Goal: Register for event/course

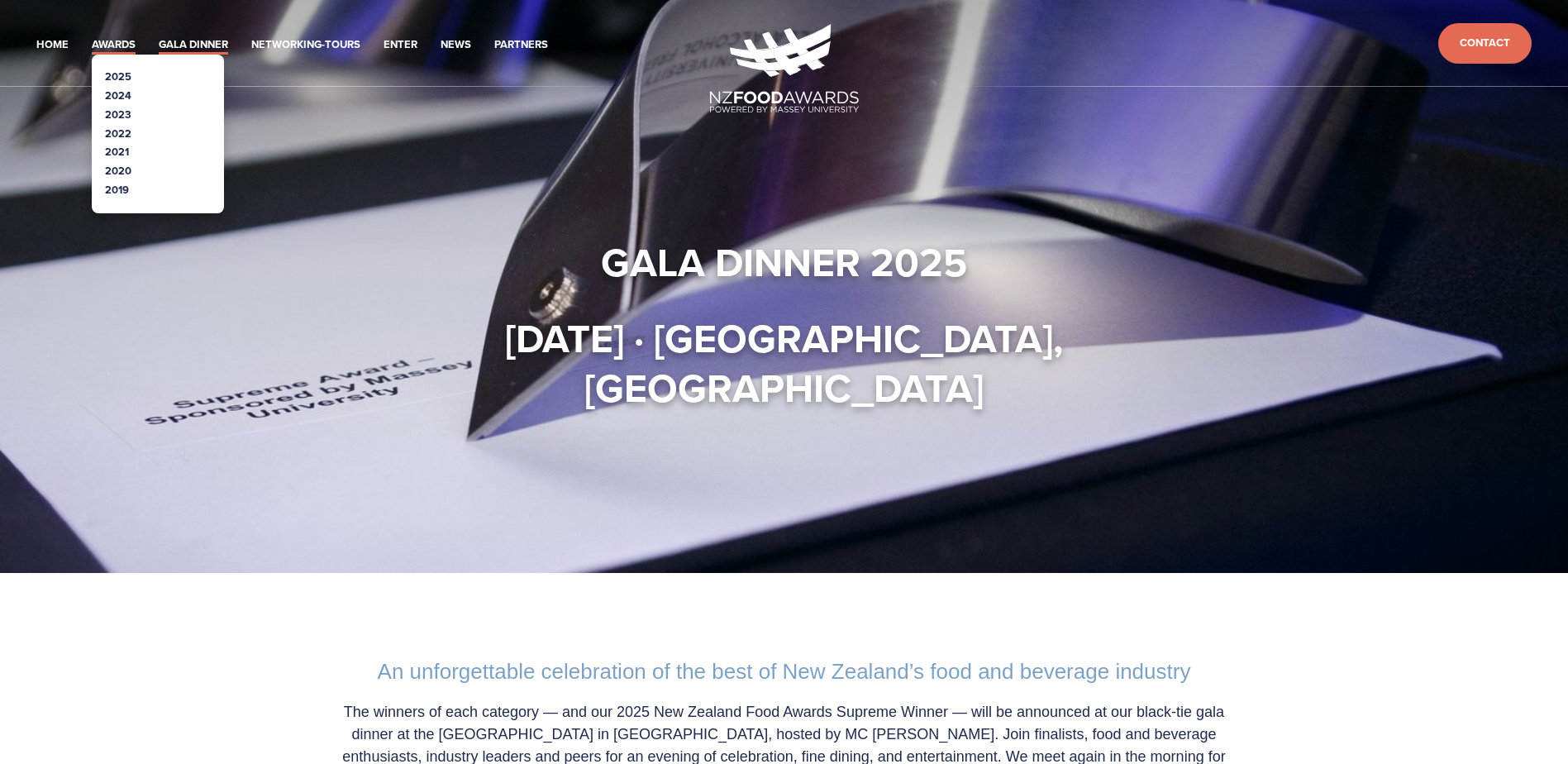
click at [92, 36] on link "Awards" at bounding box center [114, 45] width 44 height 19
click at [105, 69] on link "2025" at bounding box center [118, 76] width 26 height 15
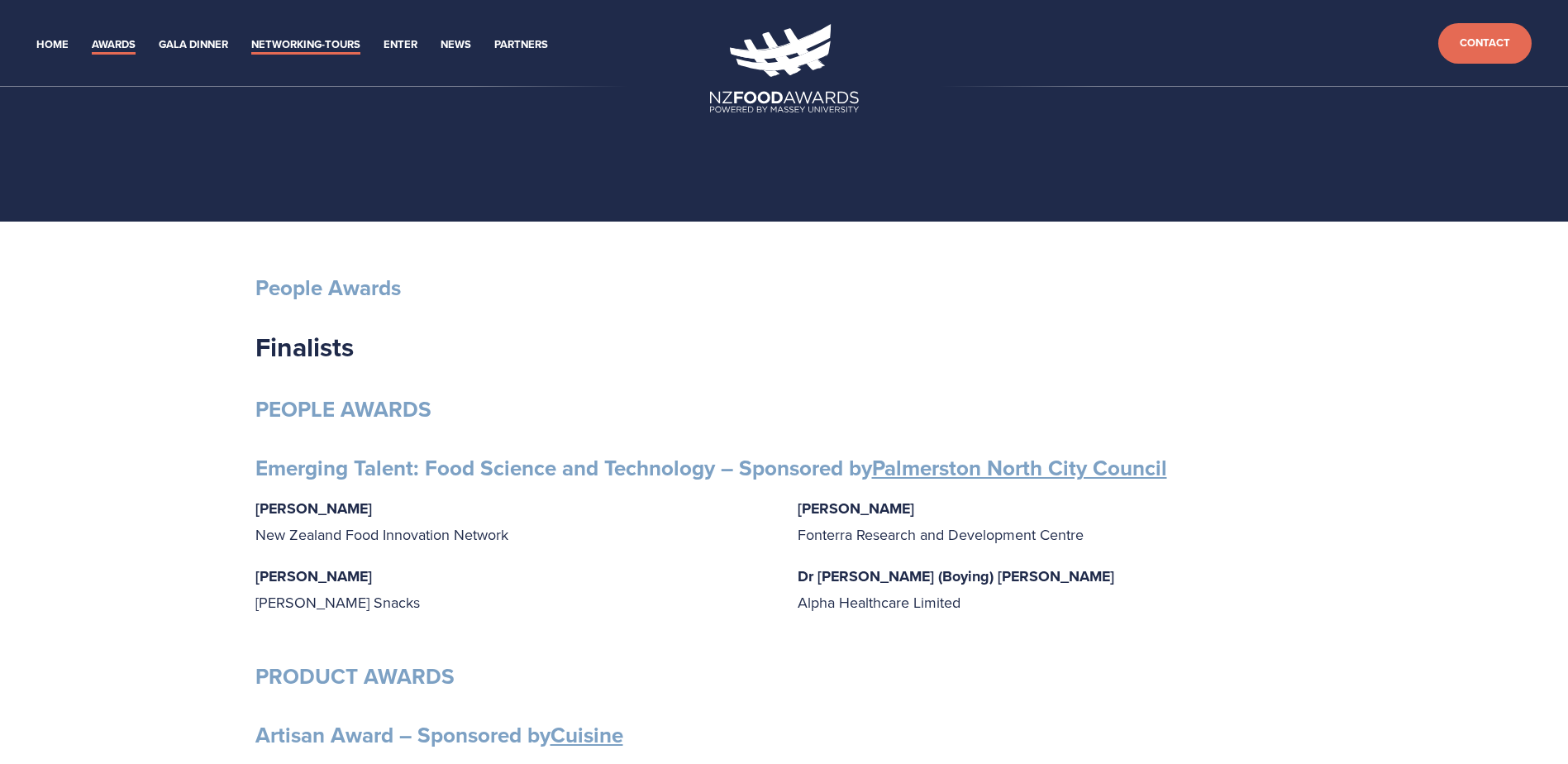
click at [251, 36] on link "Networking-Tours" at bounding box center [306, 45] width 110 height 19
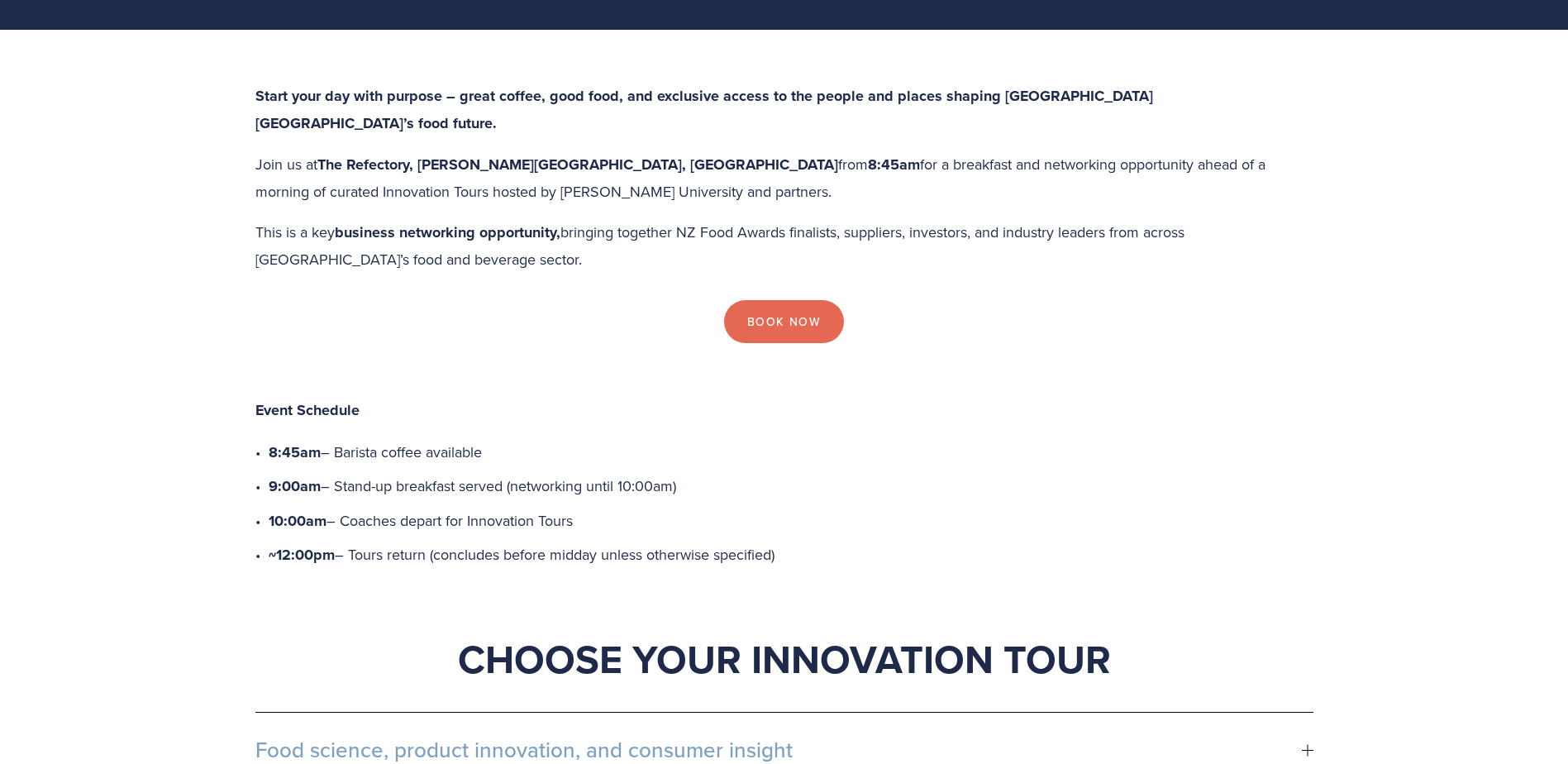
scroll to position [496, 0]
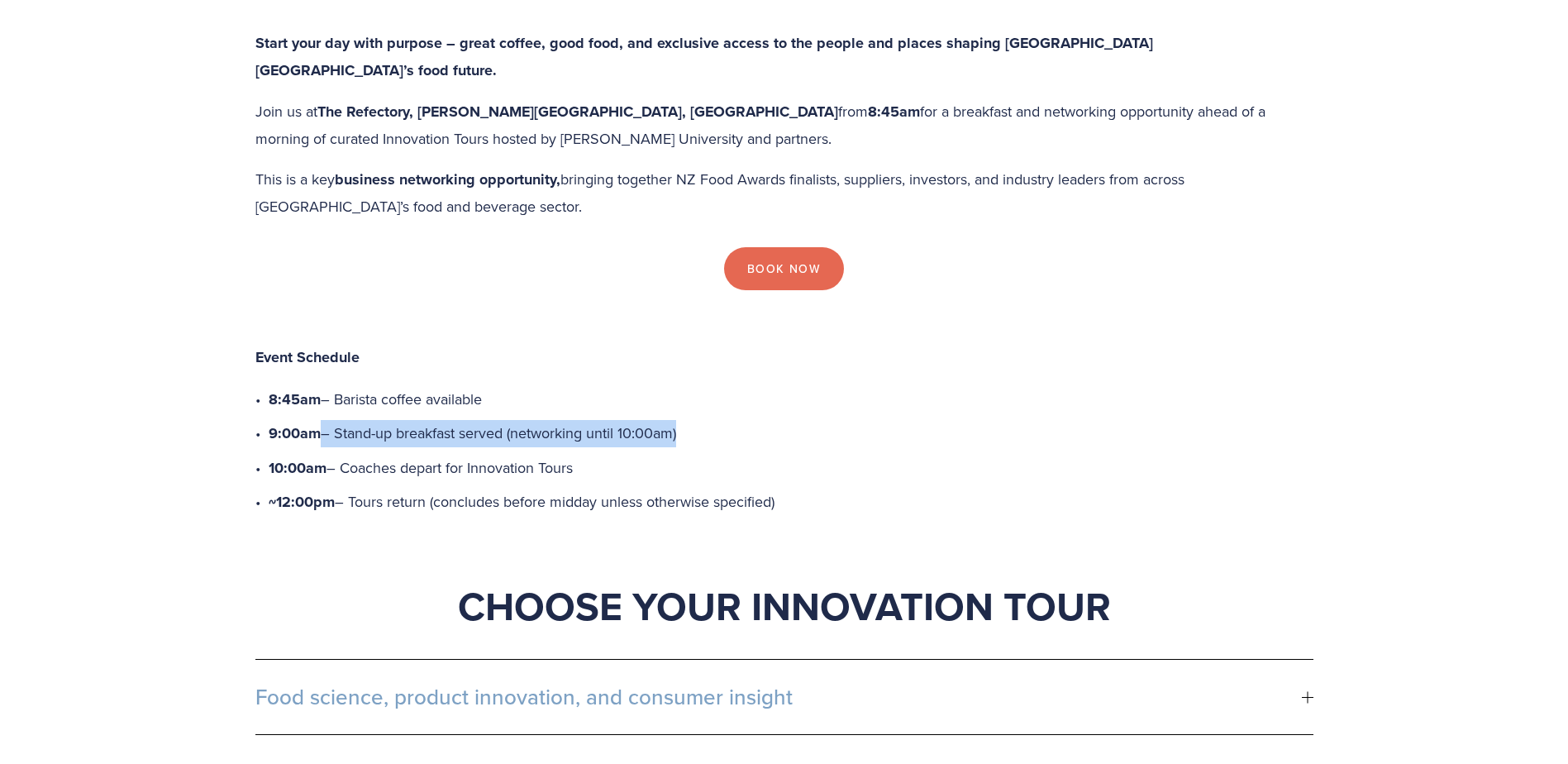
drag, startPoint x: 705, startPoint y: 161, endPoint x: 437, endPoint y: 163, distance: 268.0
click at [437, 420] on p "9:00am – Stand-up breakfast served (networking until 10:00am)" at bounding box center [790, 434] width 1045 height 27
click at [722, 420] on p "9:00am – Stand-up breakfast served (networking until 10:00am)" at bounding box center [790, 434] width 1045 height 27
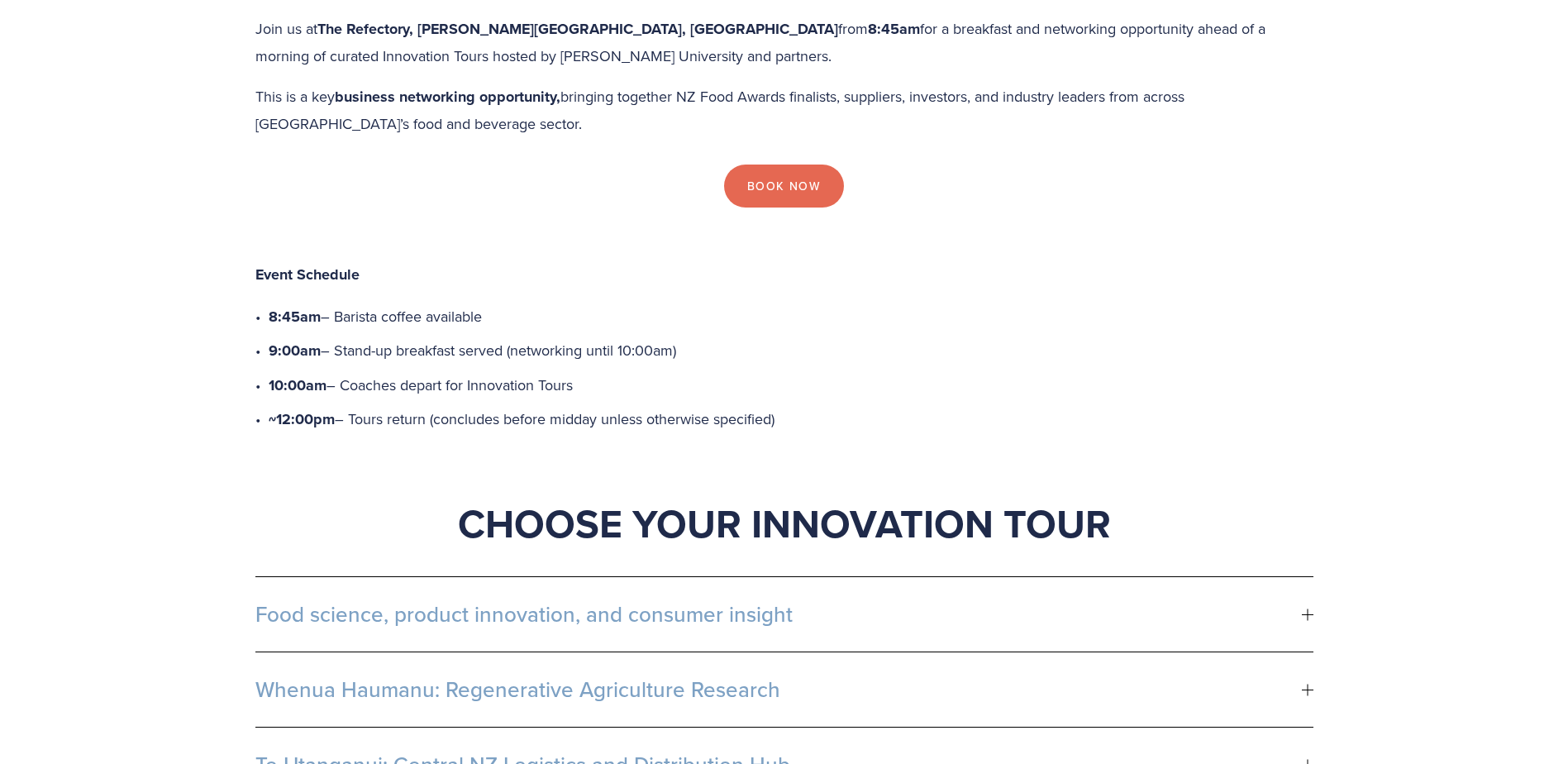
click at [1307, 609] on div at bounding box center [1307, 615] width 1 height 12
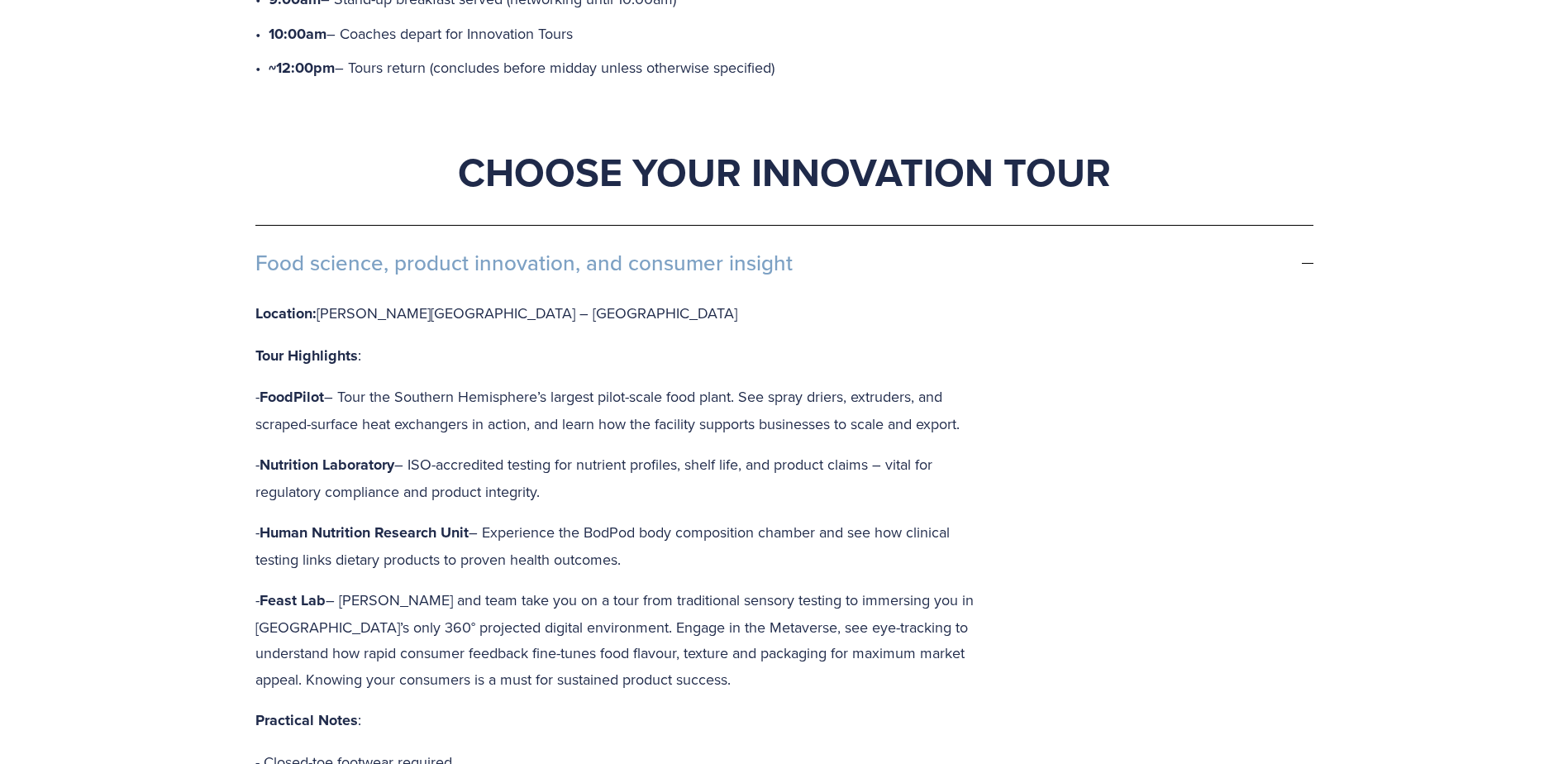
scroll to position [992, 0]
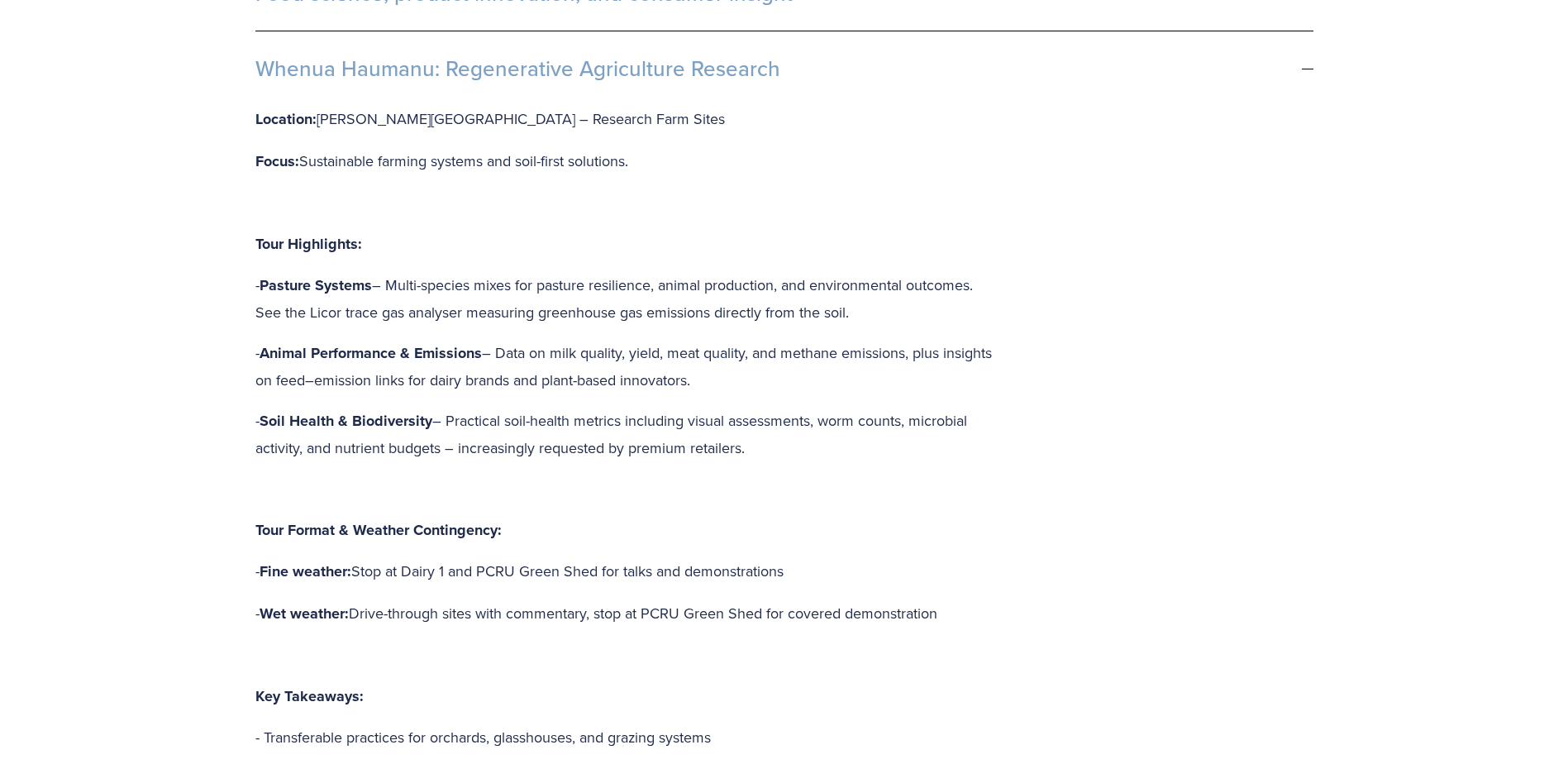
scroll to position [1239, 0]
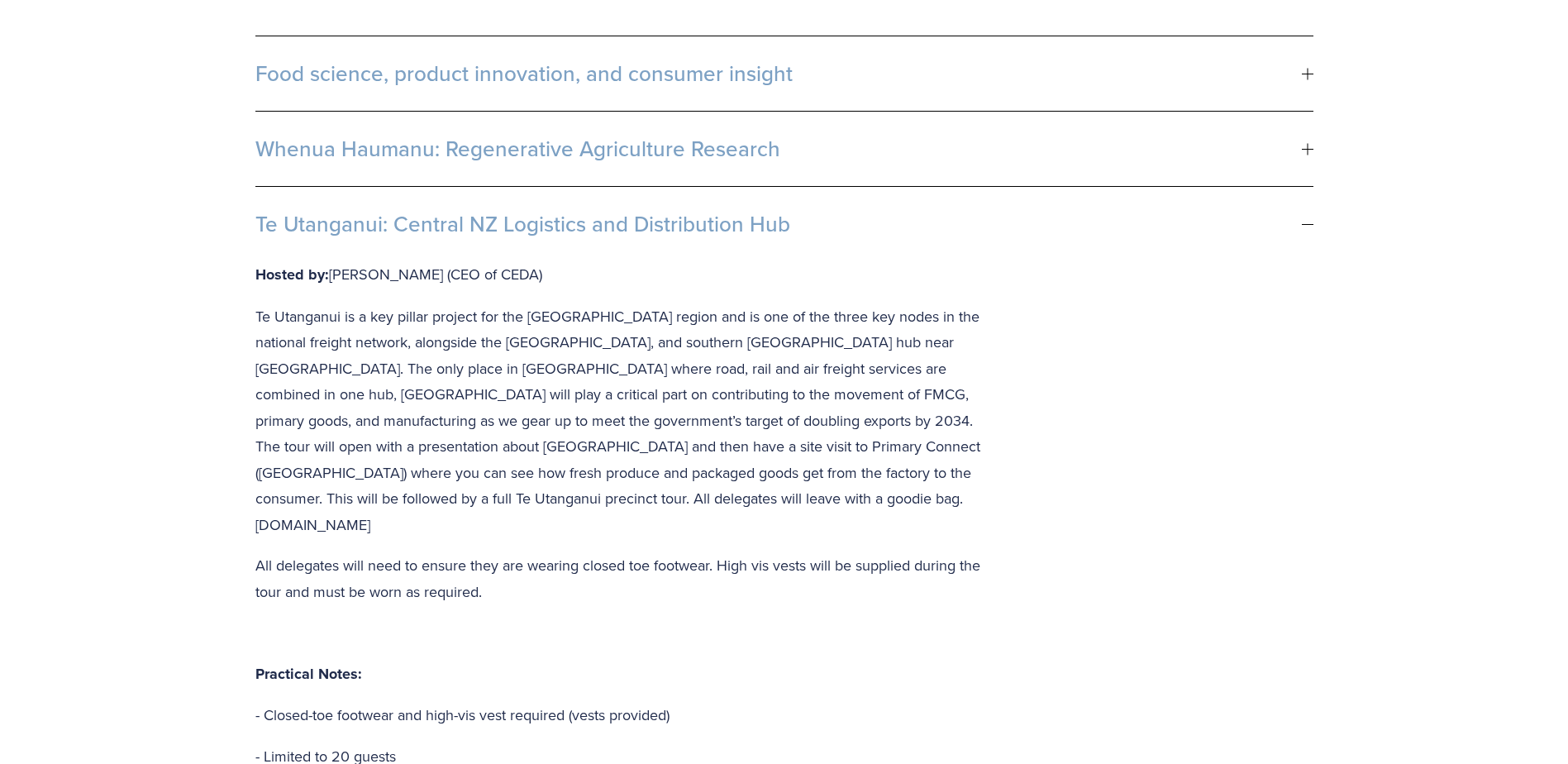
scroll to position [1075, 0]
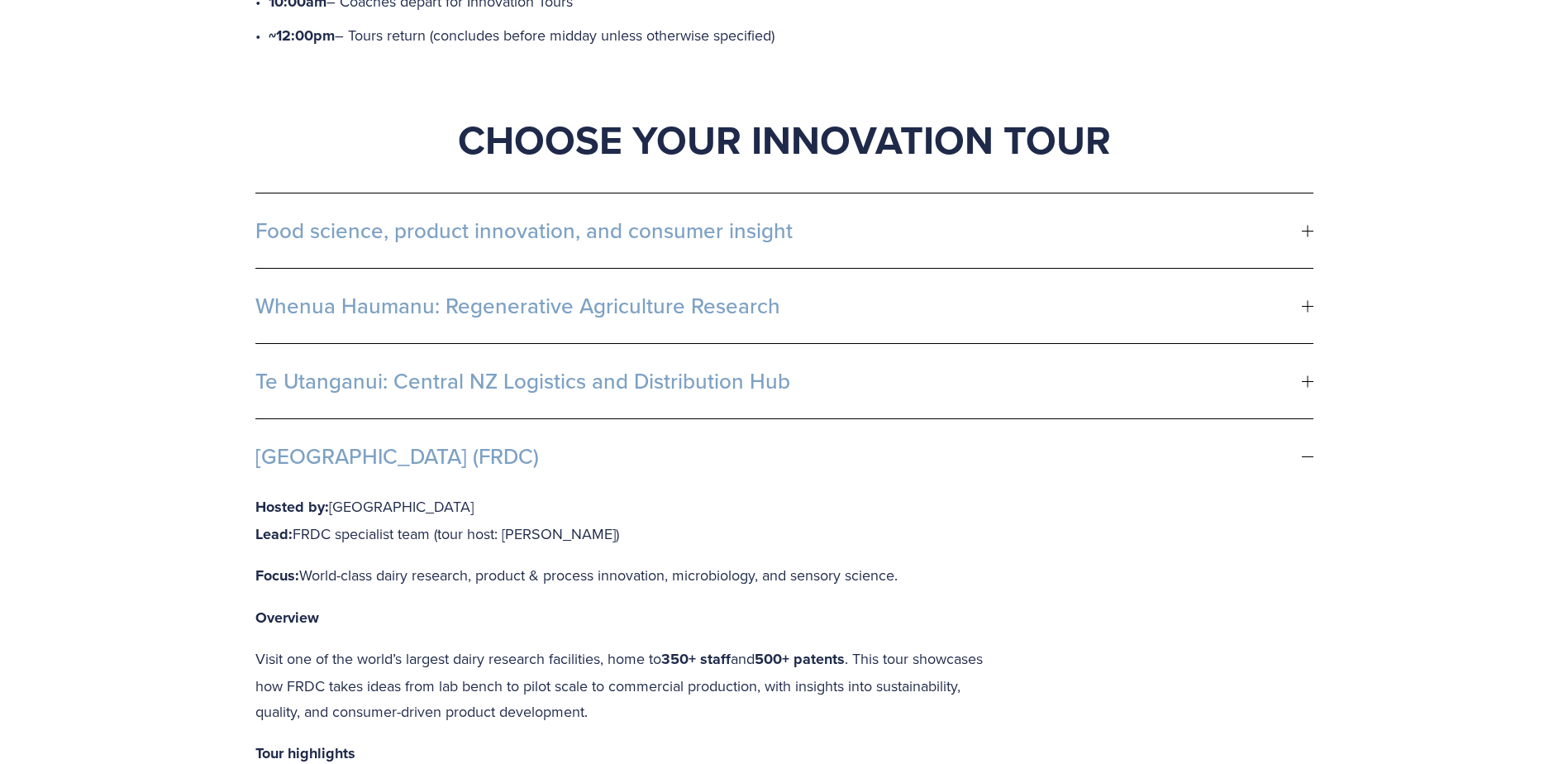
scroll to position [992, 0]
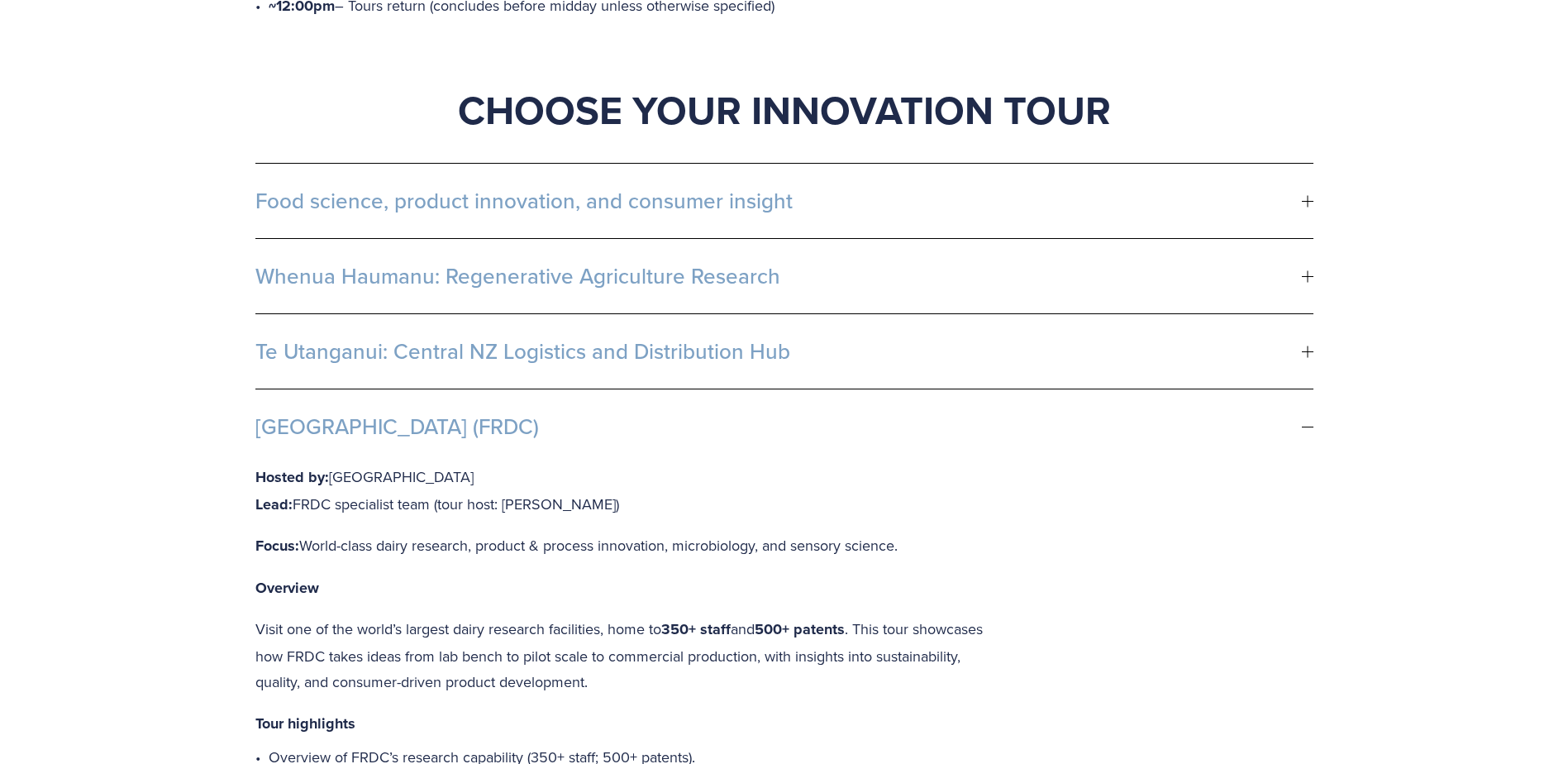
drag, startPoint x: 930, startPoint y: 508, endPoint x: 284, endPoint y: 578, distance: 649.8
click at [270, 587] on div "Start your day with purpose – great coffee, good food, and exclusive access to …" at bounding box center [784, 558] width 1568 height 2153
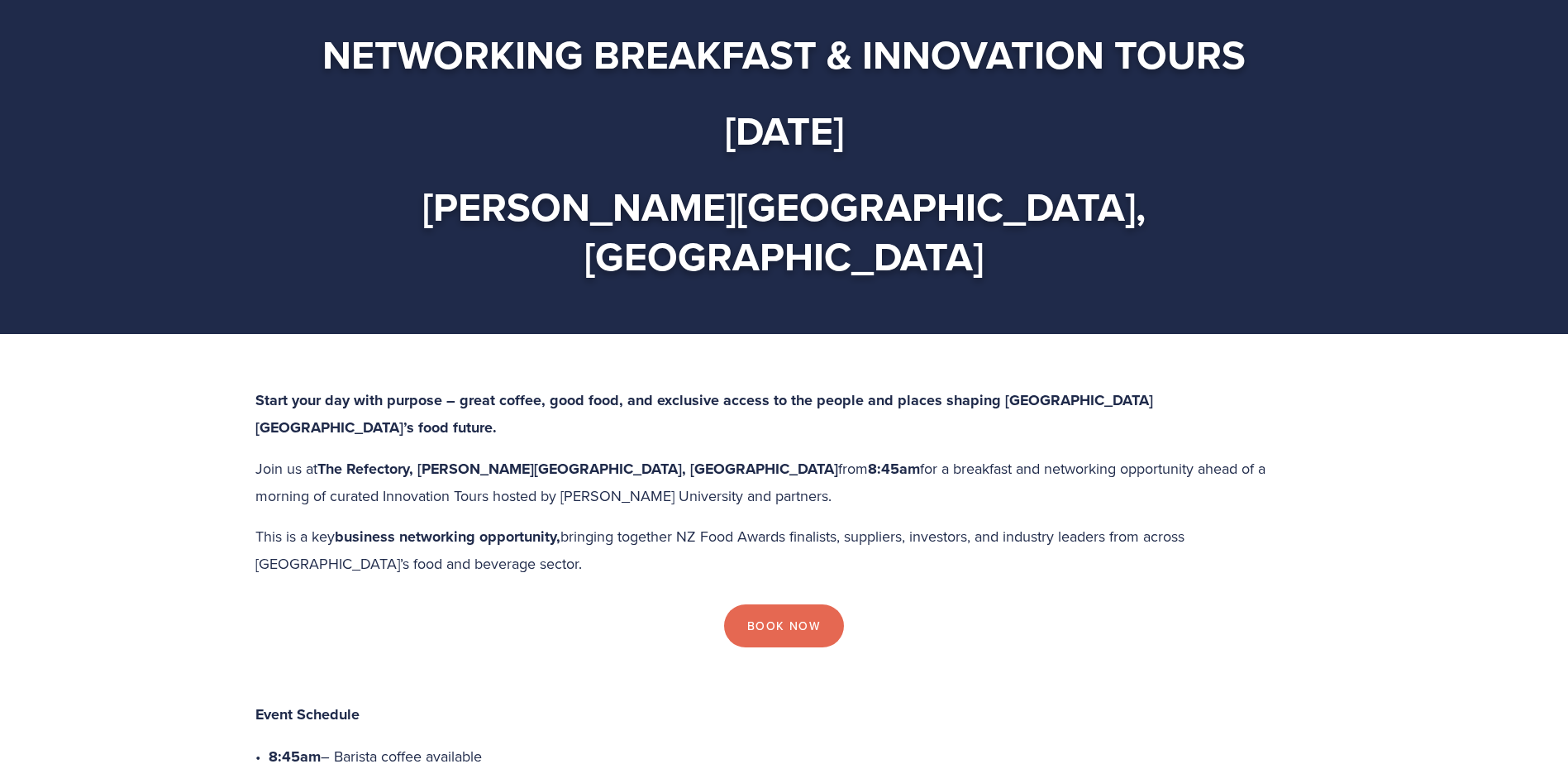
scroll to position [0, 0]
